Goal: Task Accomplishment & Management: Use online tool/utility

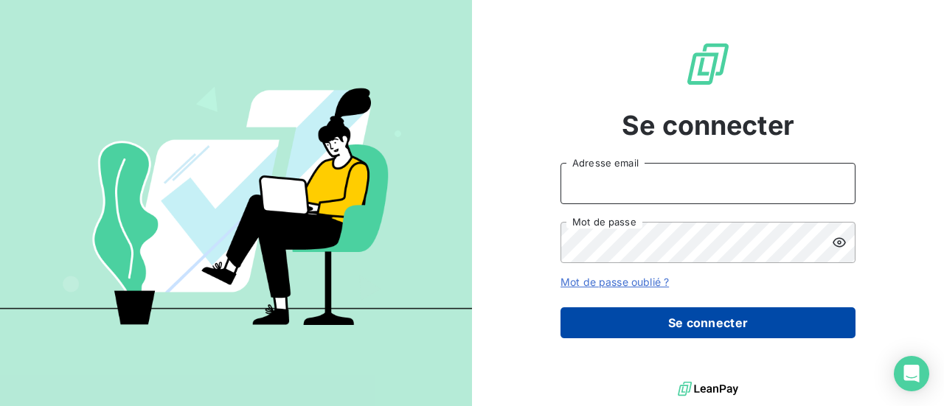
type input "[EMAIL_ADDRESS][DOMAIN_NAME]"
click at [710, 333] on button "Se connecter" at bounding box center [708, 323] width 295 height 31
click at [707, 322] on button "Se connecter" at bounding box center [708, 323] width 295 height 31
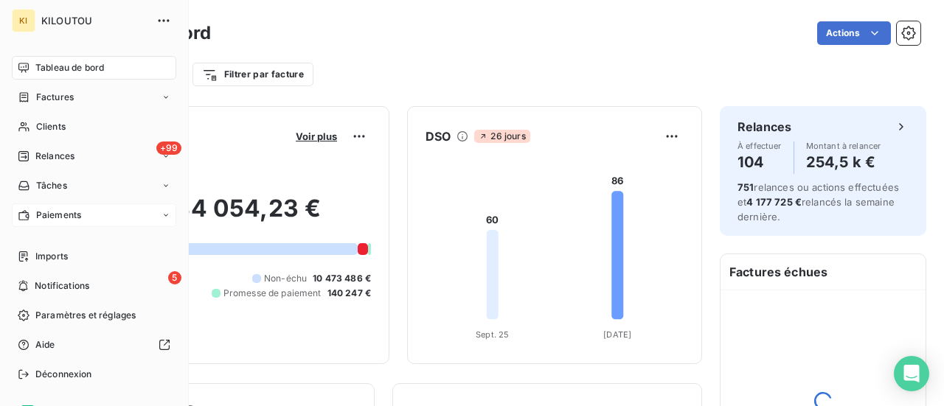
click at [68, 214] on span "Paiements" at bounding box center [58, 215] width 45 height 13
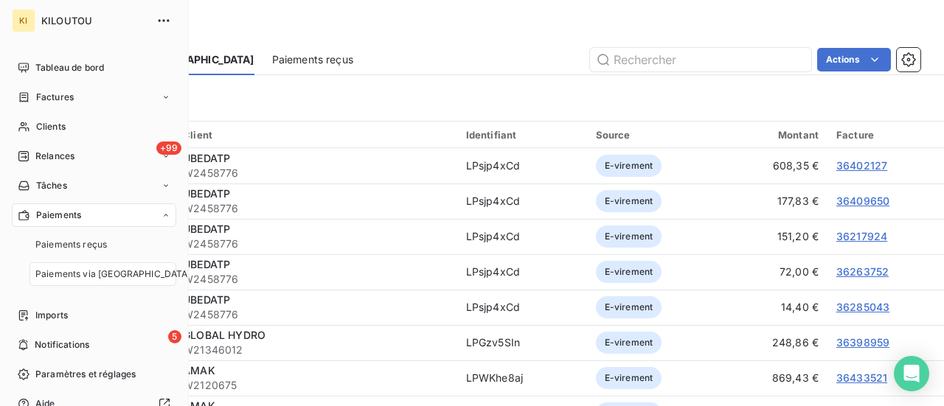
click at [109, 280] on span "Paiements via [GEOGRAPHIC_DATA]" at bounding box center [113, 274] width 156 height 13
click at [108, 274] on span "Paiements via [GEOGRAPHIC_DATA]" at bounding box center [113, 274] width 156 height 13
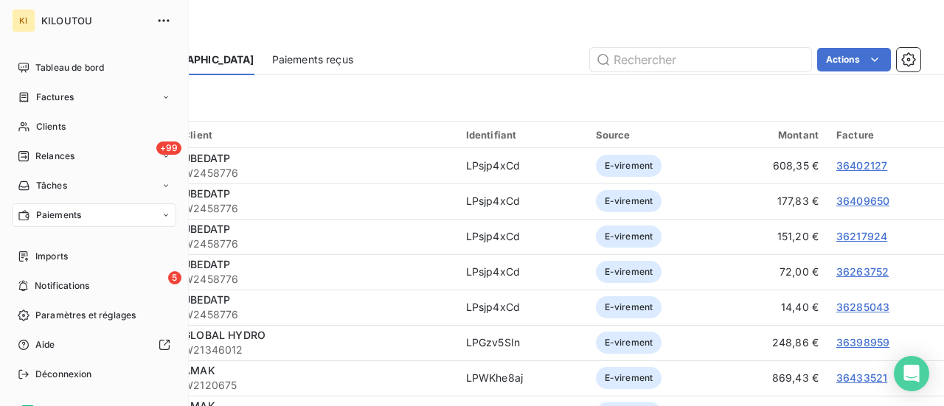
click at [150, 215] on div "Paiements" at bounding box center [94, 216] width 164 height 24
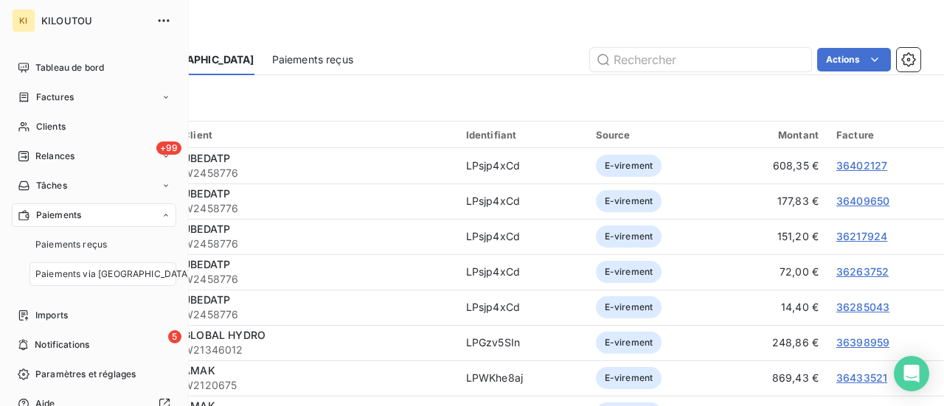
click at [86, 278] on span "Paiements via [GEOGRAPHIC_DATA]" at bounding box center [113, 274] width 156 height 13
click at [87, 272] on span "Paiements via [GEOGRAPHIC_DATA]" at bounding box center [113, 274] width 156 height 13
click at [99, 240] on span "Paiements reçus" at bounding box center [71, 244] width 72 height 13
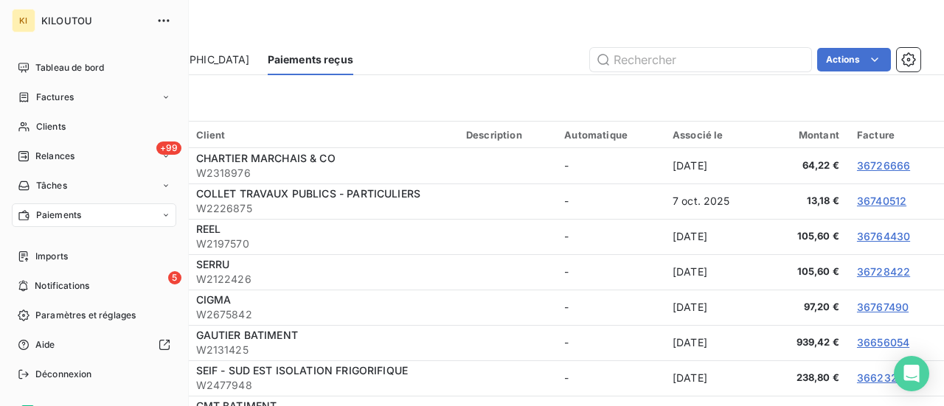
click at [115, 211] on div "Paiements" at bounding box center [94, 216] width 164 height 24
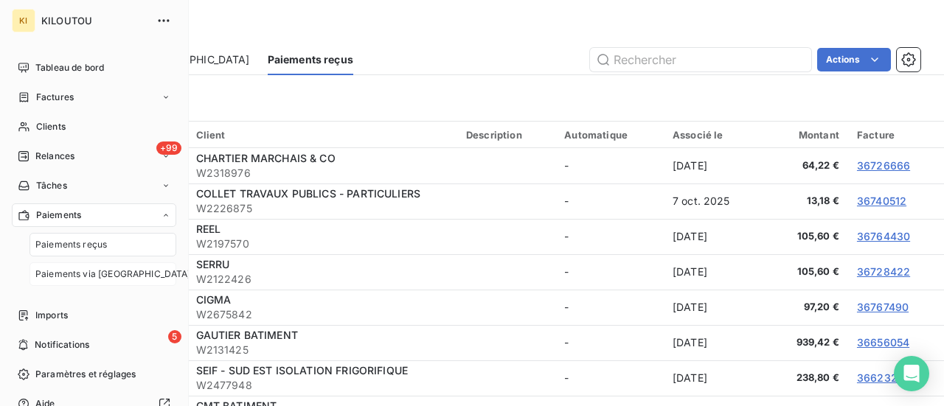
click at [108, 277] on span "Paiements via [GEOGRAPHIC_DATA]" at bounding box center [113, 274] width 156 height 13
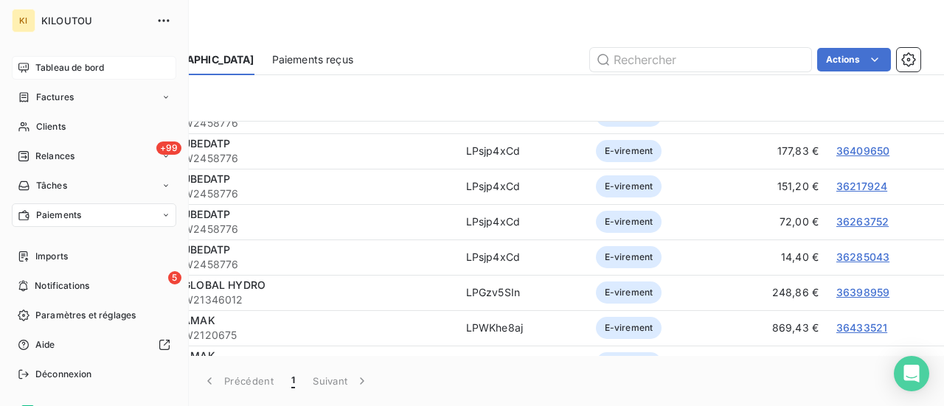
click at [55, 64] on span "Tableau de bord" at bounding box center [69, 67] width 69 height 13
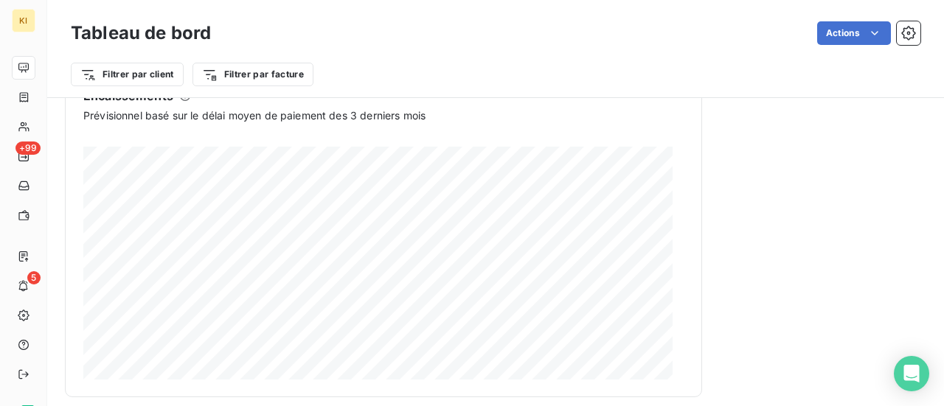
scroll to position [1031, 0]
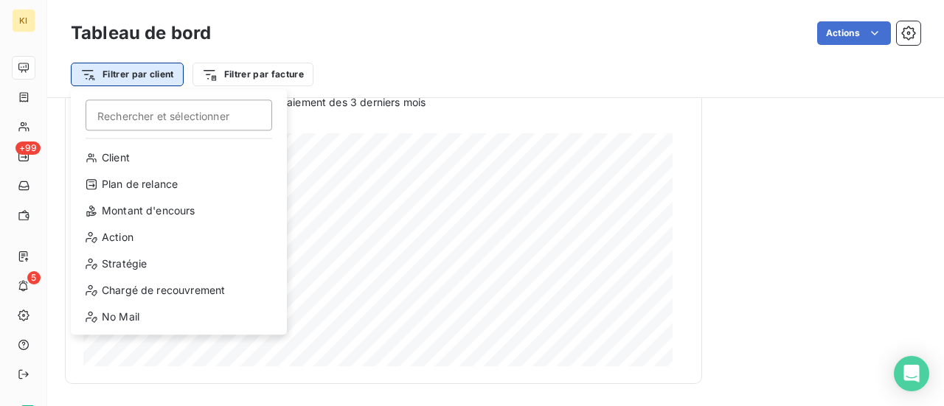
click at [130, 82] on html "KI +99 5 Tableau de bord Actions Filtrer par client [PERSON_NAME] et sélectionn…" at bounding box center [472, 203] width 944 height 406
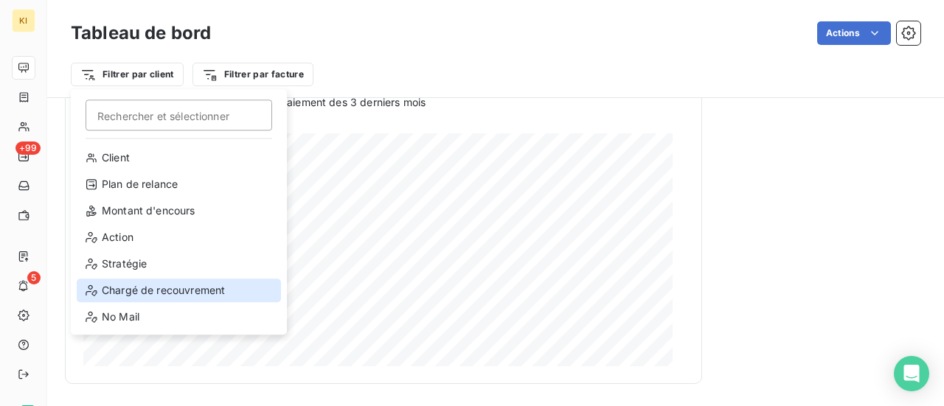
click at [142, 297] on div "Chargé de recouvrement" at bounding box center [179, 291] width 204 height 24
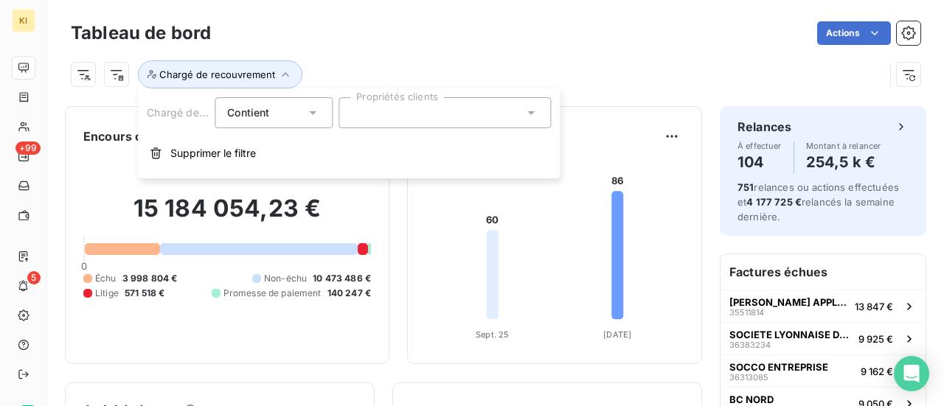
click at [521, 117] on div at bounding box center [445, 112] width 212 height 31
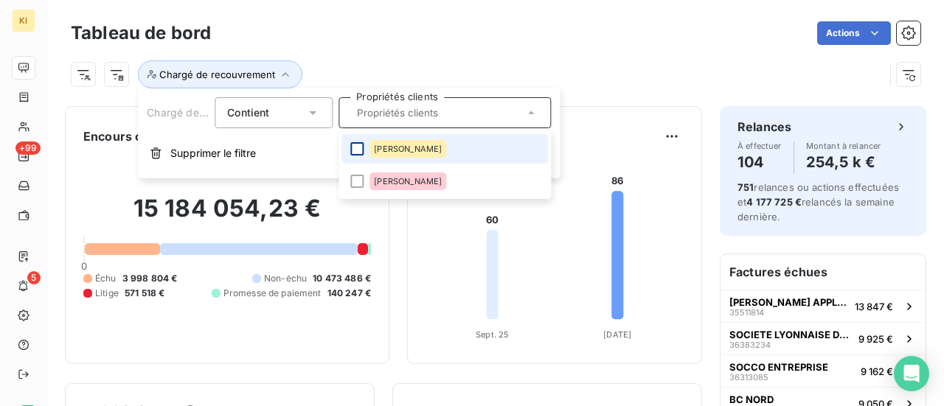
click at [356, 150] on div at bounding box center [356, 148] width 13 height 13
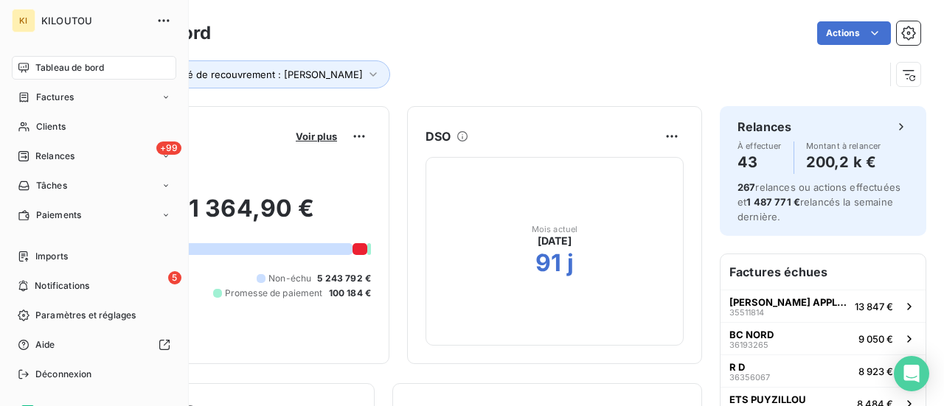
click at [63, 75] on div "Tableau de bord" at bounding box center [94, 68] width 164 height 24
